Goal: Navigation & Orientation: Go to known website

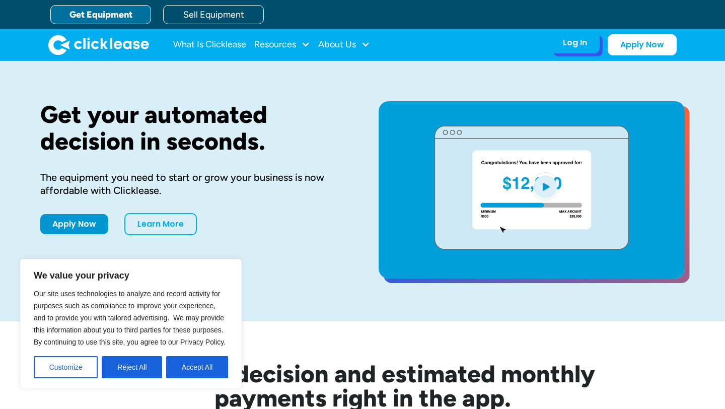
click at [570, 44] on div "Log In" at bounding box center [575, 43] width 24 height 10
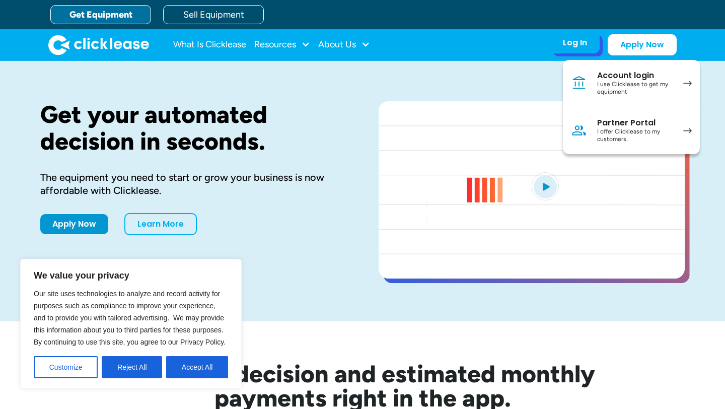
click at [643, 81] on div "I use Clicklease to get my equipment" at bounding box center [635, 89] width 76 height 16
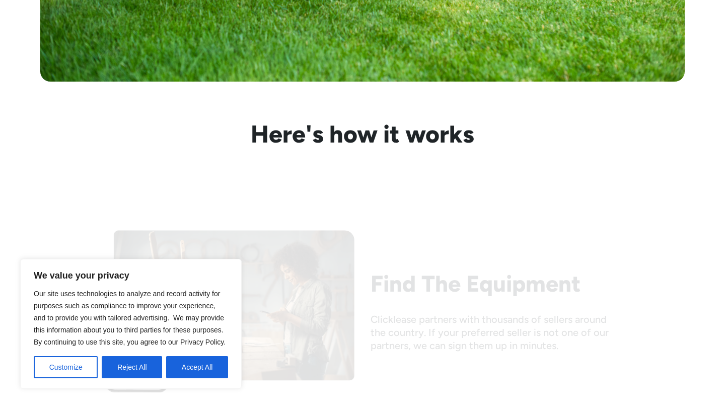
scroll to position [949, 0]
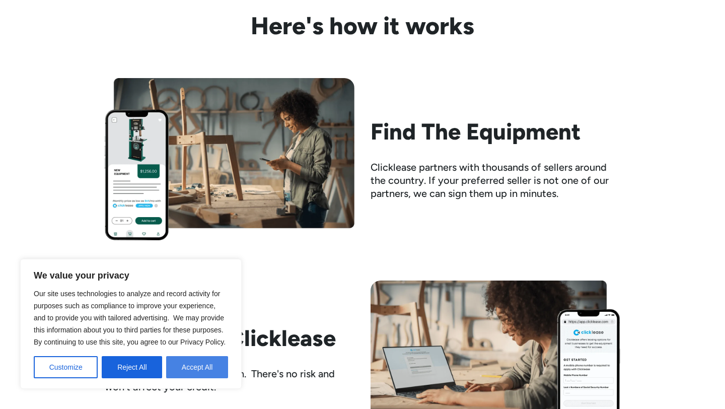
click at [199, 369] on button "Accept All" at bounding box center [197, 367] width 62 height 22
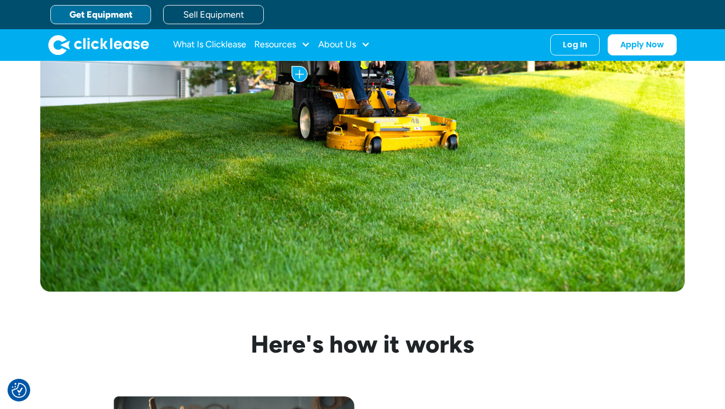
scroll to position [0, 0]
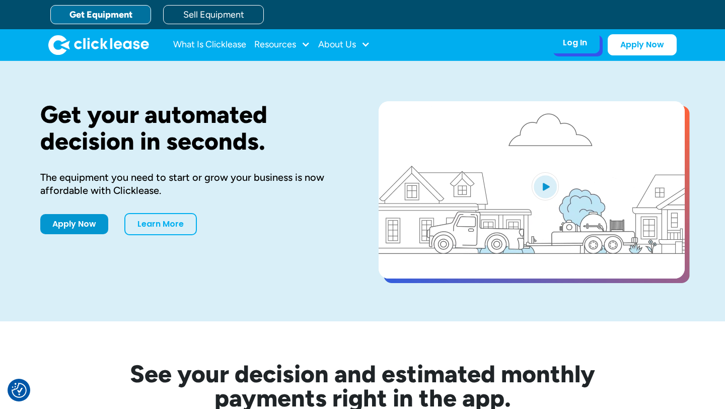
click at [583, 47] on div "Log In" at bounding box center [575, 43] width 24 height 10
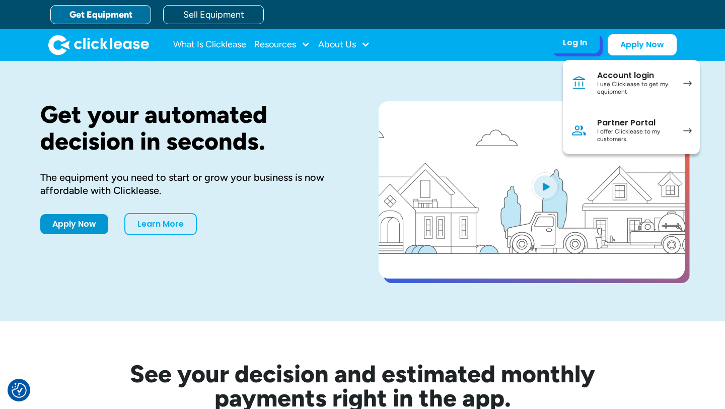
click at [602, 82] on div "I use Clicklease to get my equipment" at bounding box center [635, 89] width 76 height 16
